Goal: Entertainment & Leisure: Browse casually

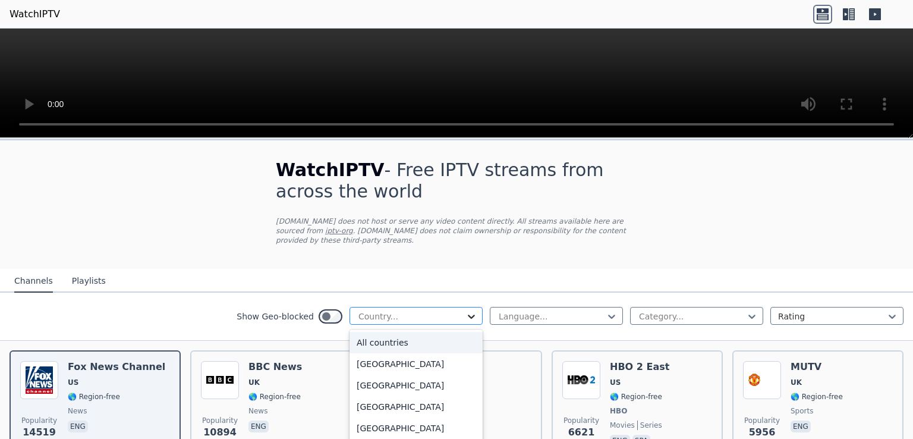
click at [468, 315] on icon at bounding box center [471, 317] width 7 height 4
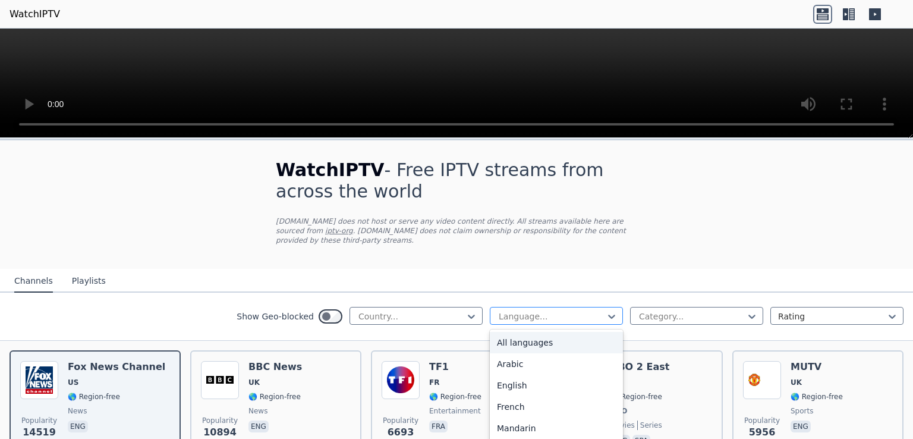
click at [595, 310] on div at bounding box center [552, 316] width 108 height 12
click at [522, 325] on div "Portuguese" at bounding box center [556, 331] width 133 height 21
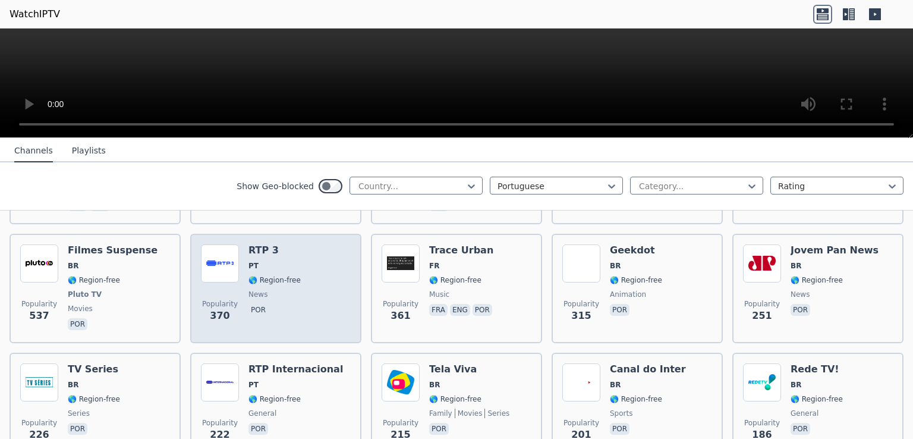
scroll to position [238, 0]
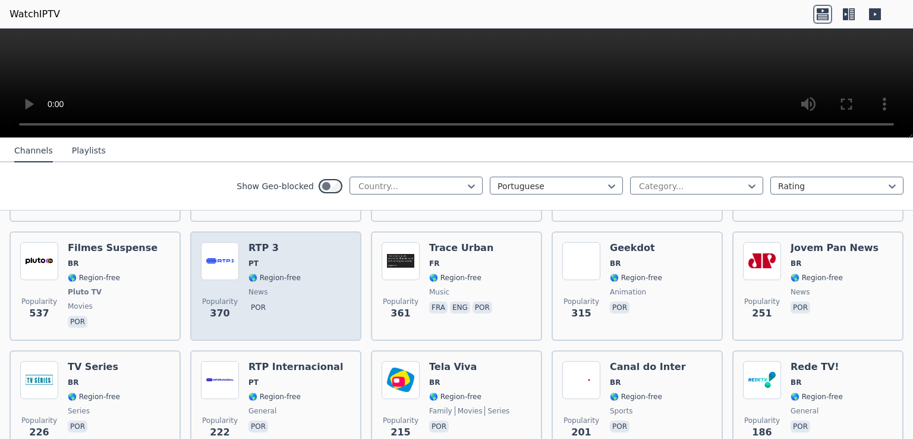
click at [216, 251] on img at bounding box center [220, 261] width 38 height 38
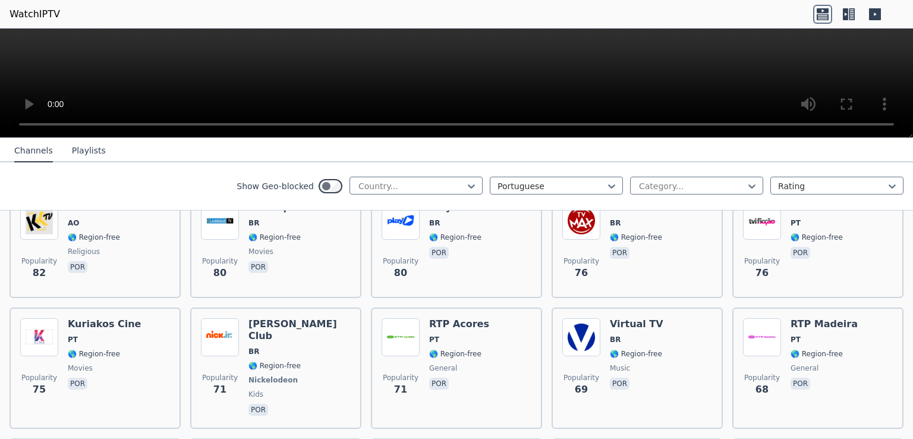
scroll to position [773, 0]
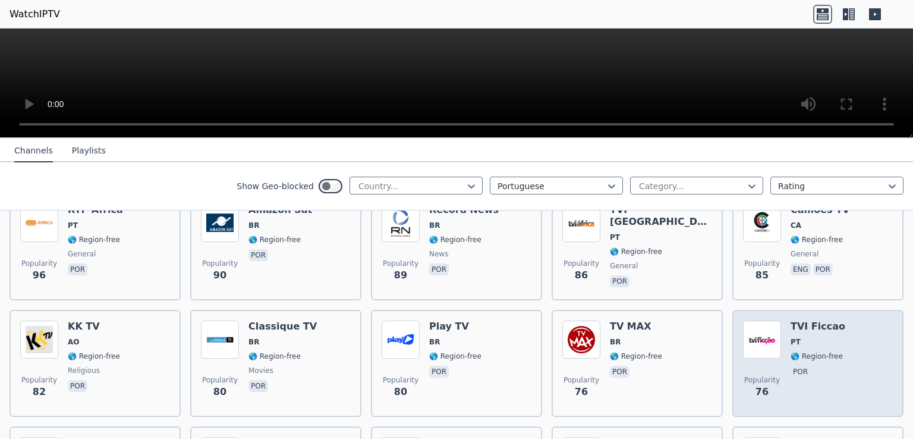
click at [756, 321] on img at bounding box center [762, 340] width 38 height 38
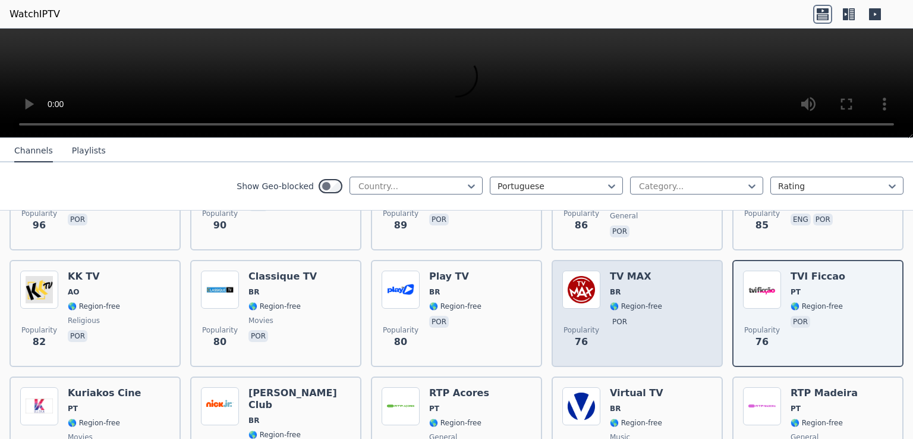
scroll to position [892, 0]
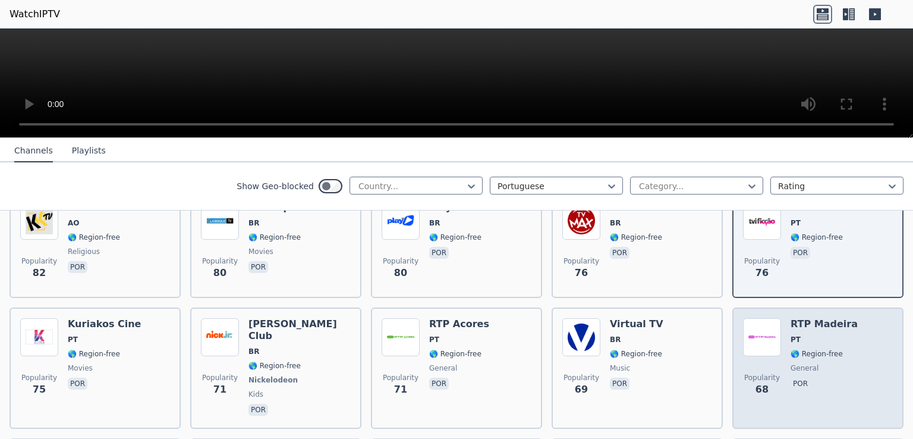
click at [751, 319] on div "Popularity 68" at bounding box center [762, 368] width 38 height 100
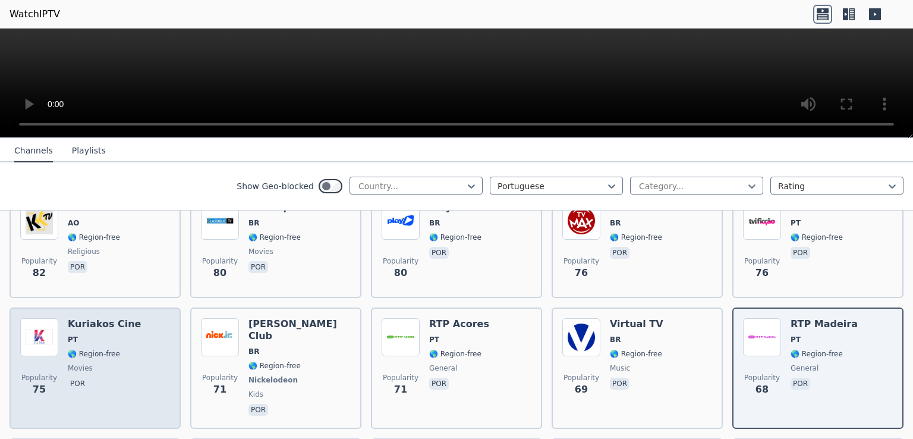
click at [30, 318] on img at bounding box center [39, 337] width 38 height 38
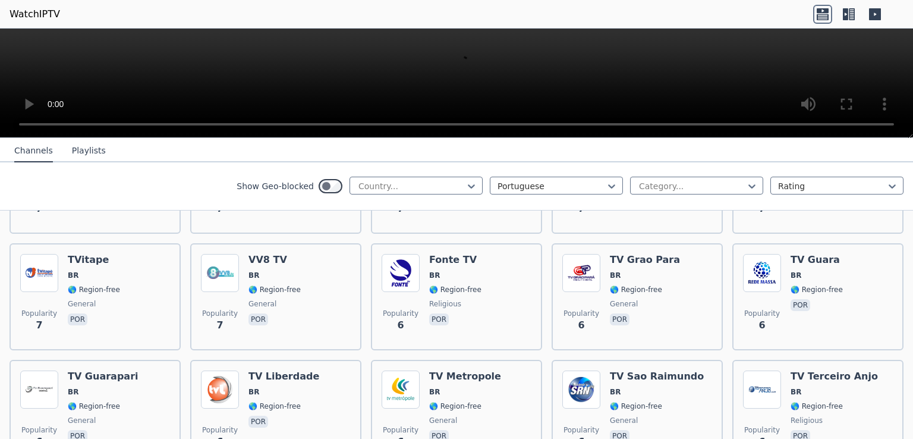
scroll to position [4741, 0]
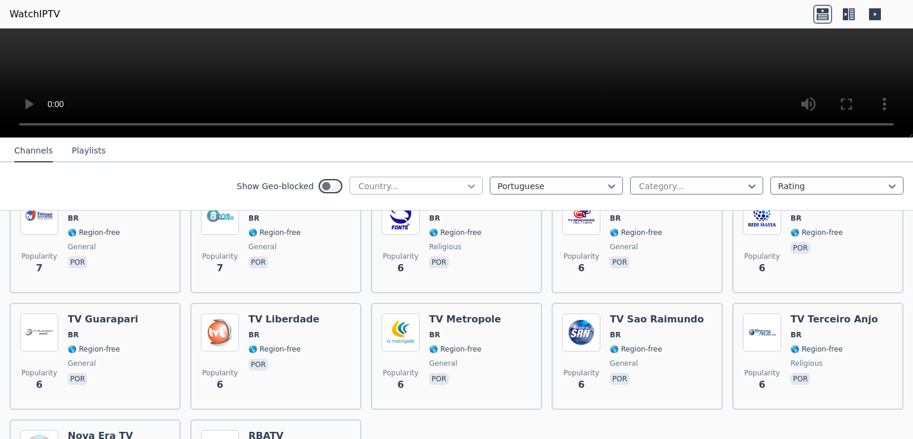
click at [468, 184] on icon at bounding box center [471, 186] width 7 height 4
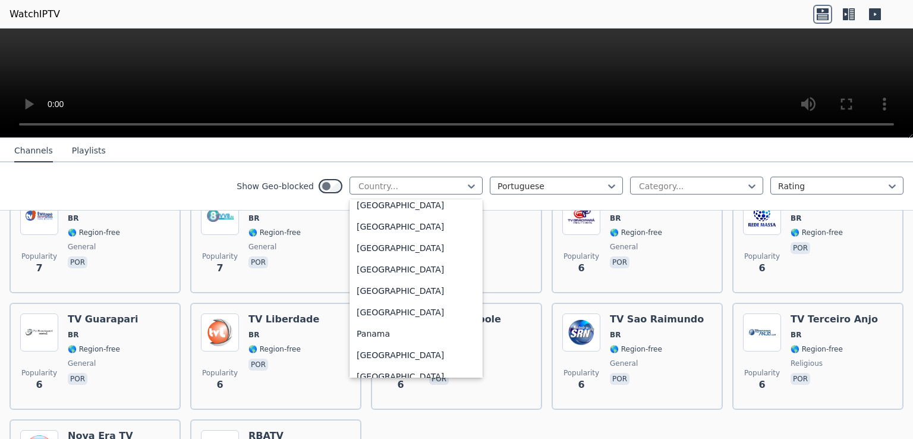
scroll to position [3093, 0]
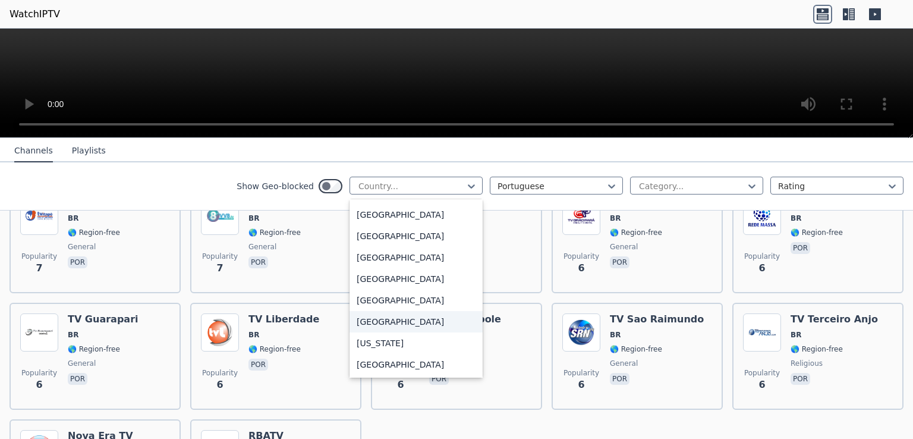
click at [381, 325] on div "[GEOGRAPHIC_DATA]" at bounding box center [416, 321] width 133 height 21
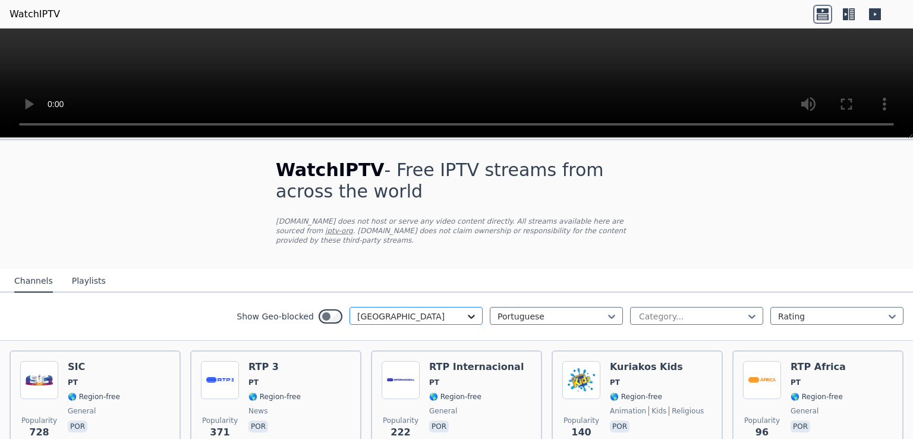
click at [466, 310] on icon at bounding box center [472, 316] width 12 height 12
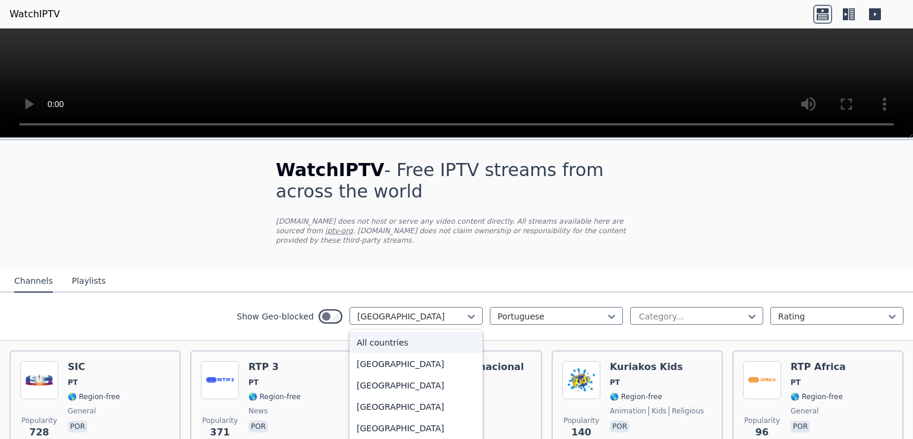
click at [381, 332] on div "All countries" at bounding box center [416, 342] width 133 height 21
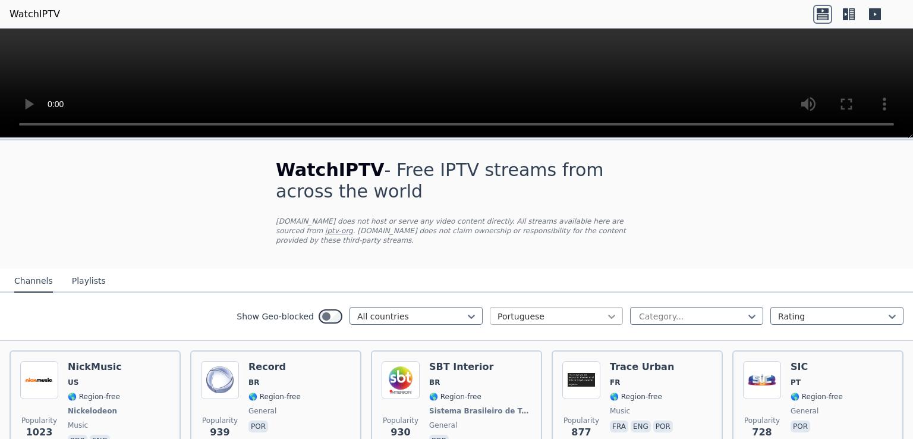
click at [606, 310] on icon at bounding box center [612, 316] width 12 height 12
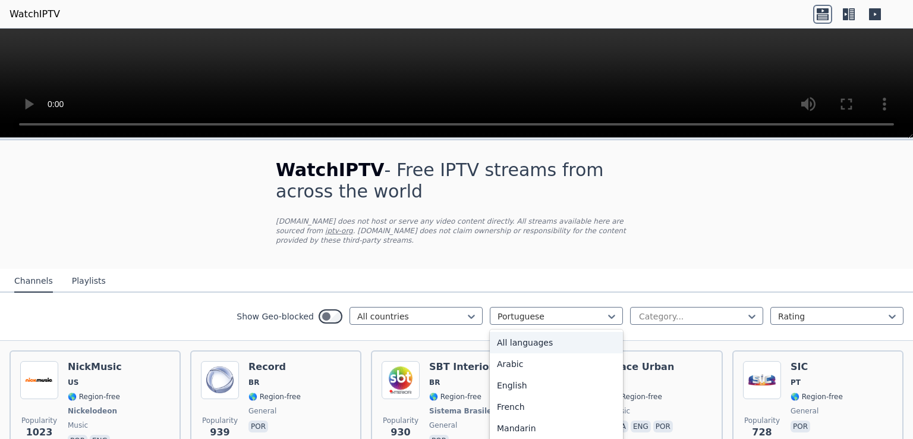
click at [526, 332] on div "All languages" at bounding box center [556, 342] width 133 height 21
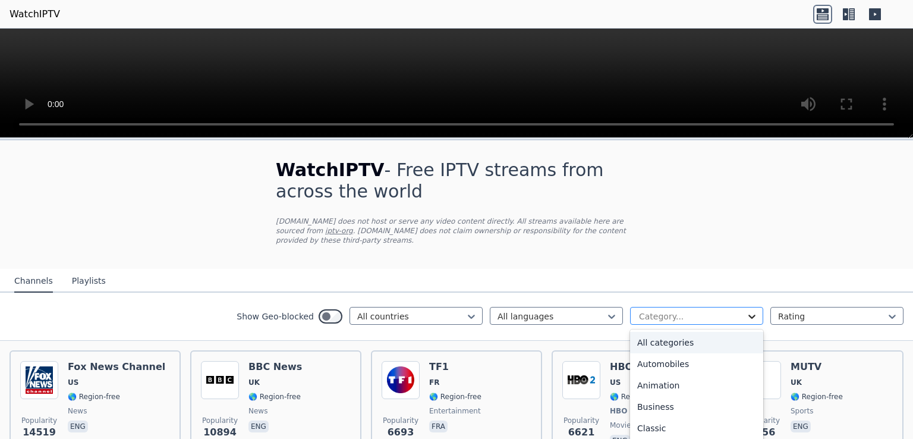
click at [749, 315] on icon at bounding box center [752, 317] width 7 height 4
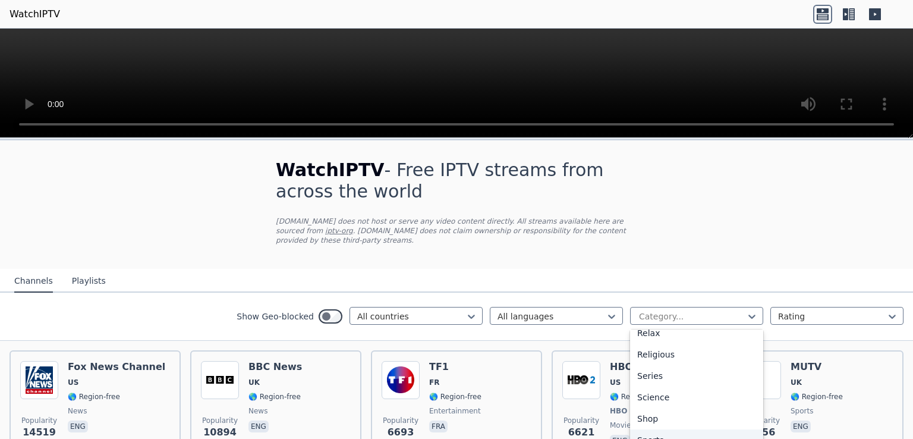
click at [641, 429] on div "Sports" at bounding box center [696, 439] width 133 height 21
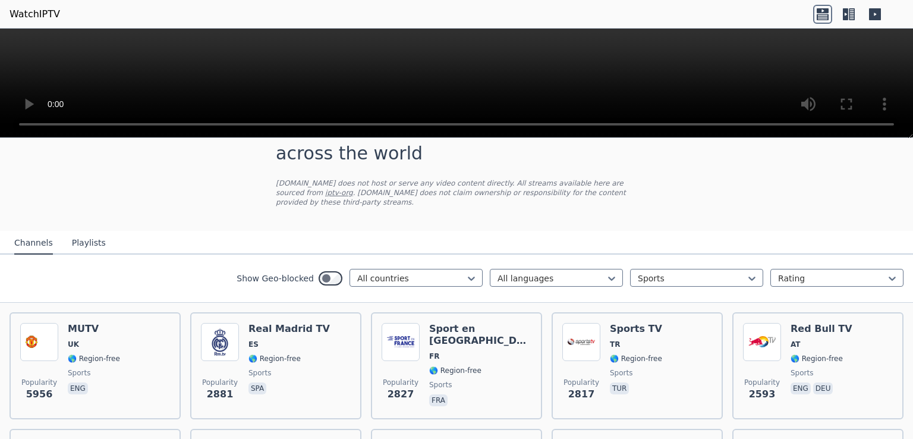
scroll to position [119, 0]
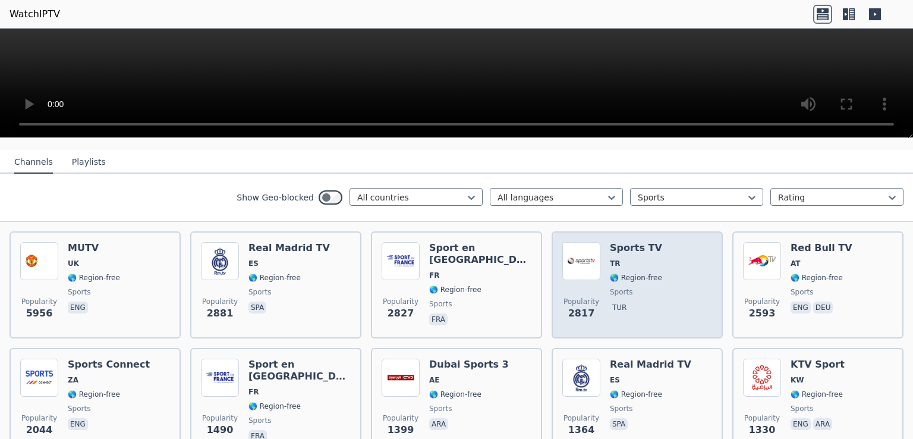
click at [573, 250] on img at bounding box center [582, 261] width 38 height 38
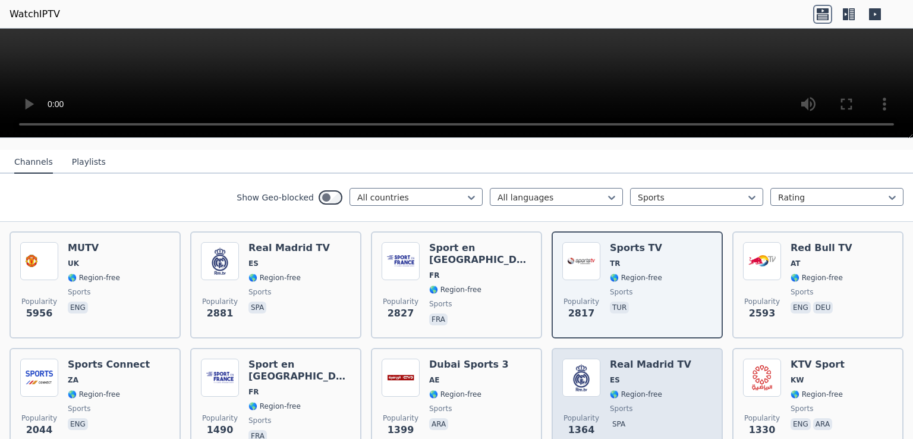
click at [576, 363] on img at bounding box center [582, 378] width 38 height 38
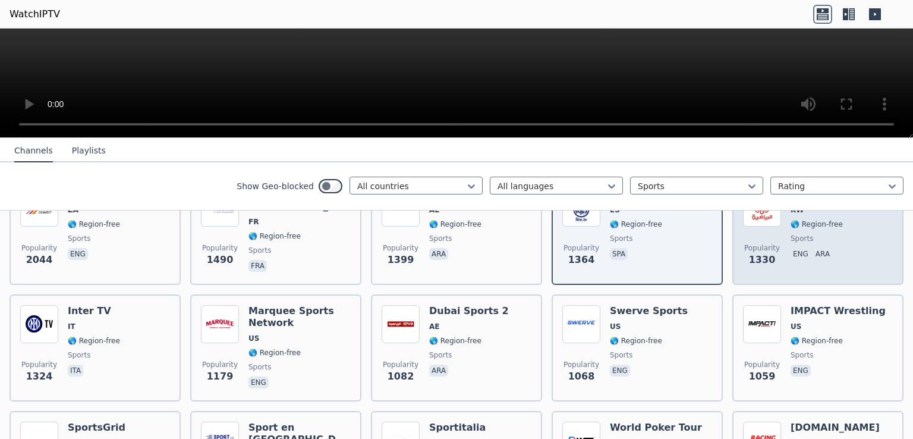
scroll to position [297, 0]
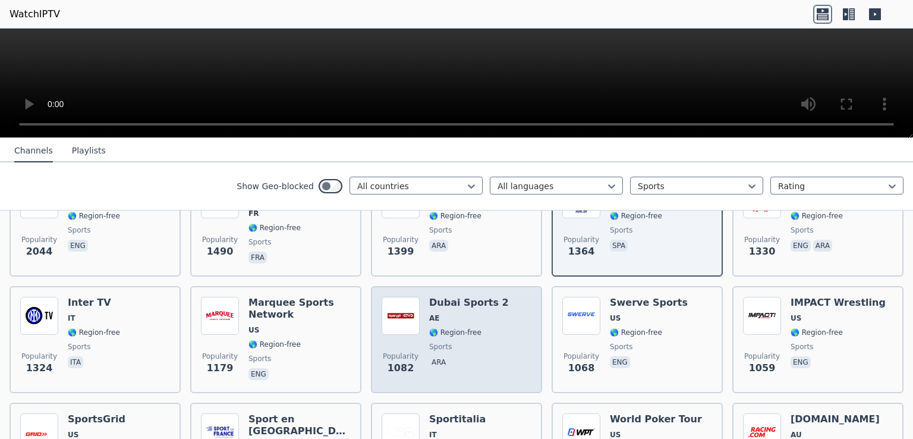
click at [404, 303] on img at bounding box center [401, 316] width 38 height 38
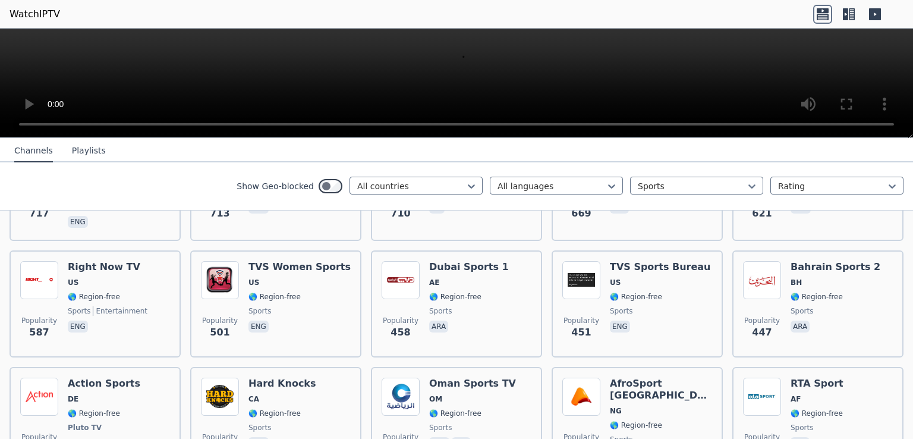
scroll to position [892, 0]
